Goal: Check status: Check status

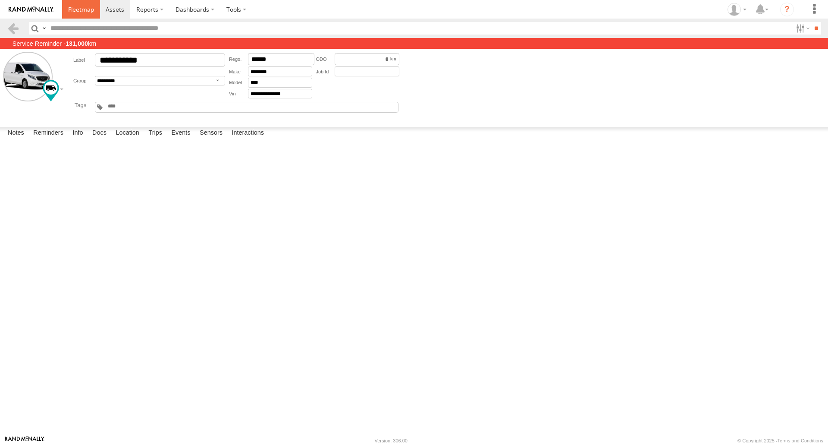
click at [81, 11] on span at bounding box center [81, 9] width 26 height 8
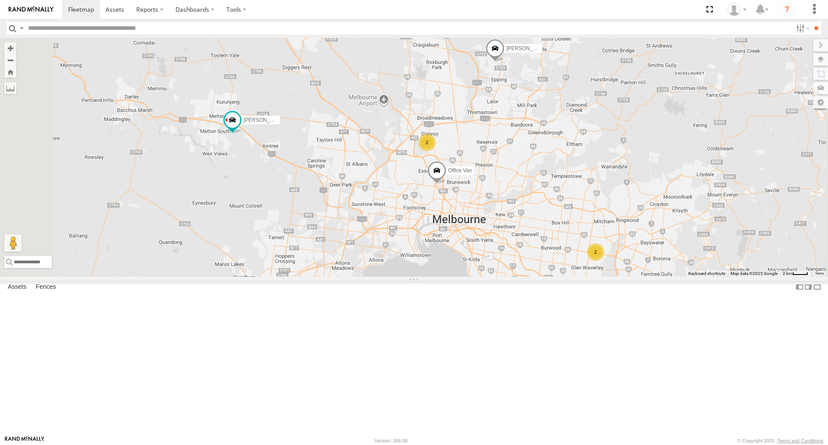
click at [0, 0] on div "David Bonaddio" at bounding box center [0, 0] width 0 height 0
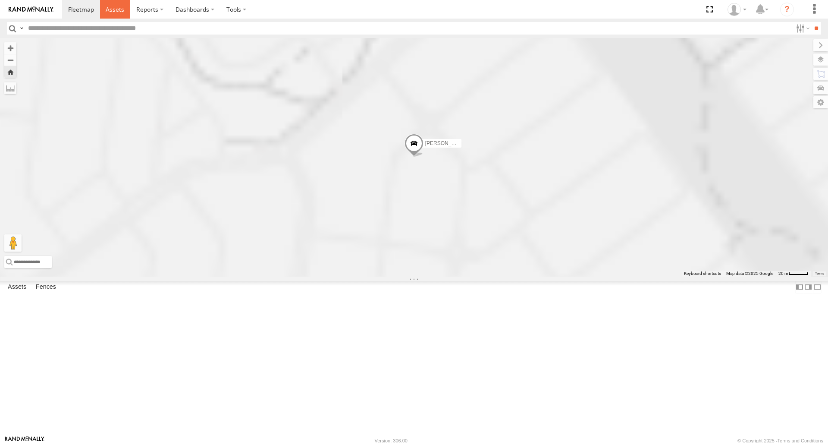
click at [113, 16] on link at bounding box center [115, 9] width 31 height 19
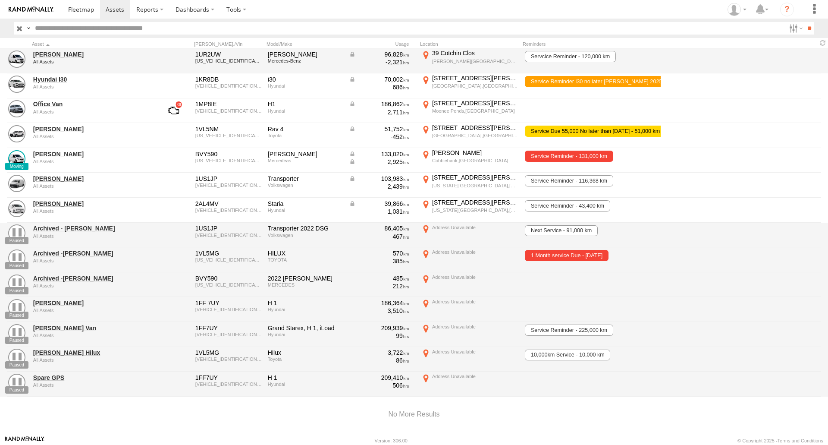
click at [61, 60] on div "All Assets" at bounding box center [92, 61] width 118 height 5
click at [61, 56] on link "David Bonaddio" at bounding box center [92, 54] width 118 height 8
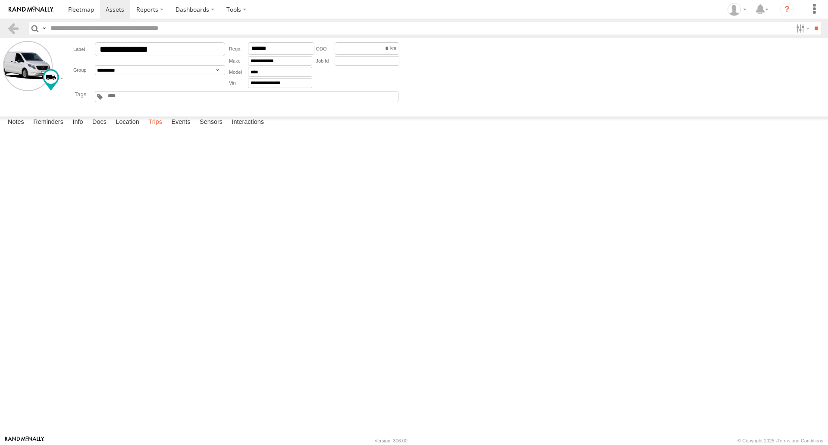
drag, startPoint x: 154, startPoint y: 427, endPoint x: 159, endPoint y: 422, distance: 6.7
click at [154, 129] on label "Trips" at bounding box center [155, 122] width 22 height 12
click at [805, 29] on label at bounding box center [802, 28] width 19 height 13
click at [798, 30] on label at bounding box center [802, 28] width 19 height 13
click at [0, 0] on link at bounding box center [0, 0] width 0 height 0
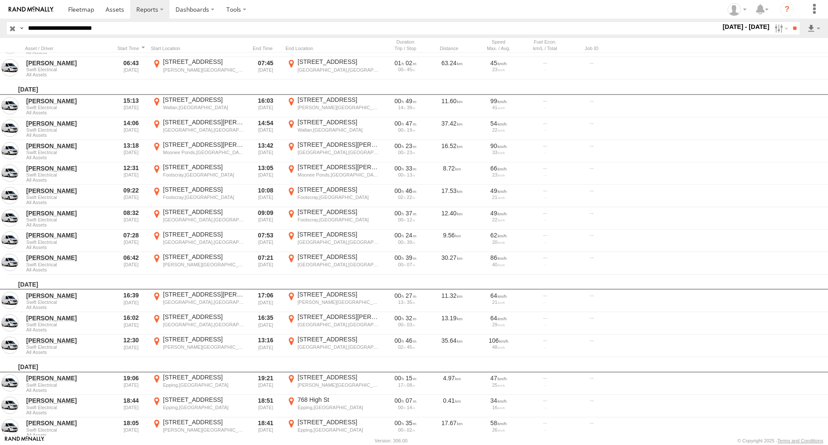
scroll to position [647, 0]
